Goal: Task Accomplishment & Management: Use online tool/utility

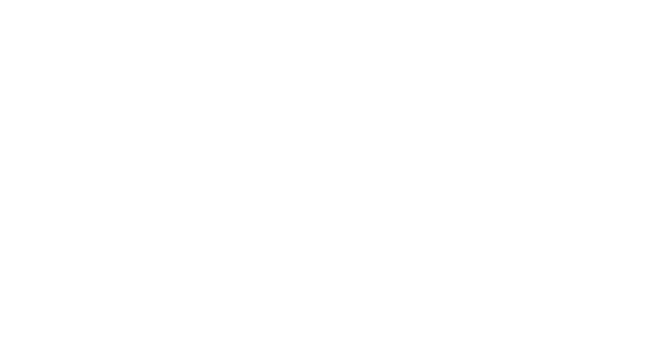
select select "*"
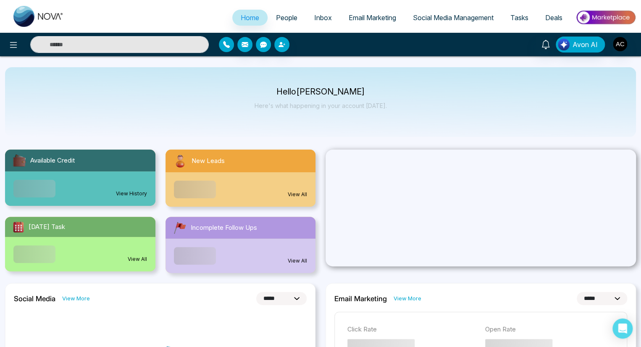
click at [226, 45] on icon "button" at bounding box center [226, 44] width 7 height 7
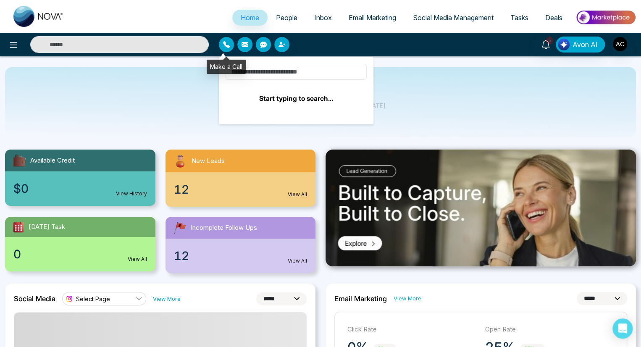
type input "*****"
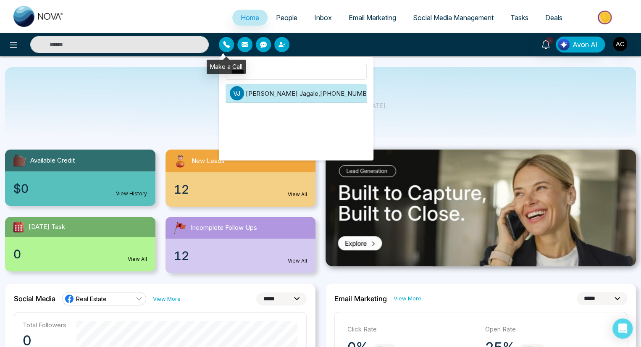
click at [296, 93] on li "[PERSON_NAME] [PERSON_NAME] , [PHONE_NUMBER]" at bounding box center [296, 93] width 141 height 19
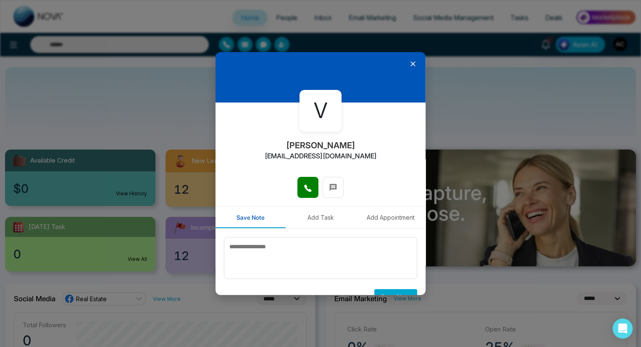
click at [305, 187] on icon at bounding box center [308, 188] width 8 height 8
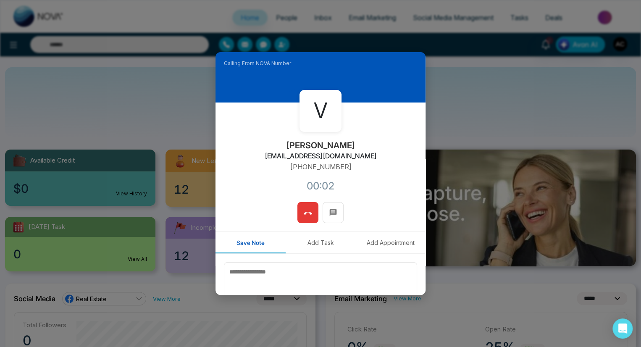
click at [306, 209] on icon at bounding box center [308, 213] width 8 height 8
